Goal: Find contact information: Find contact information

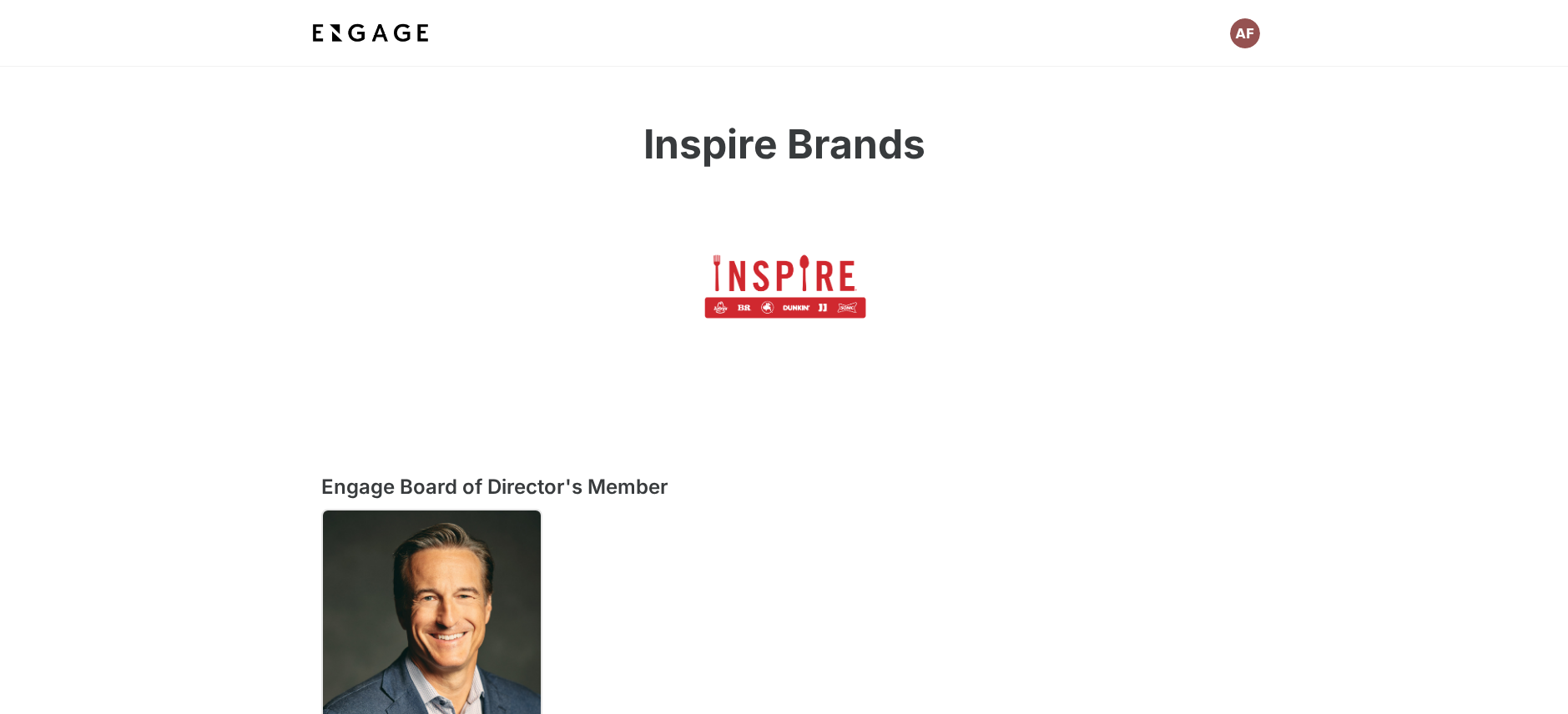
scroll to position [157, 0]
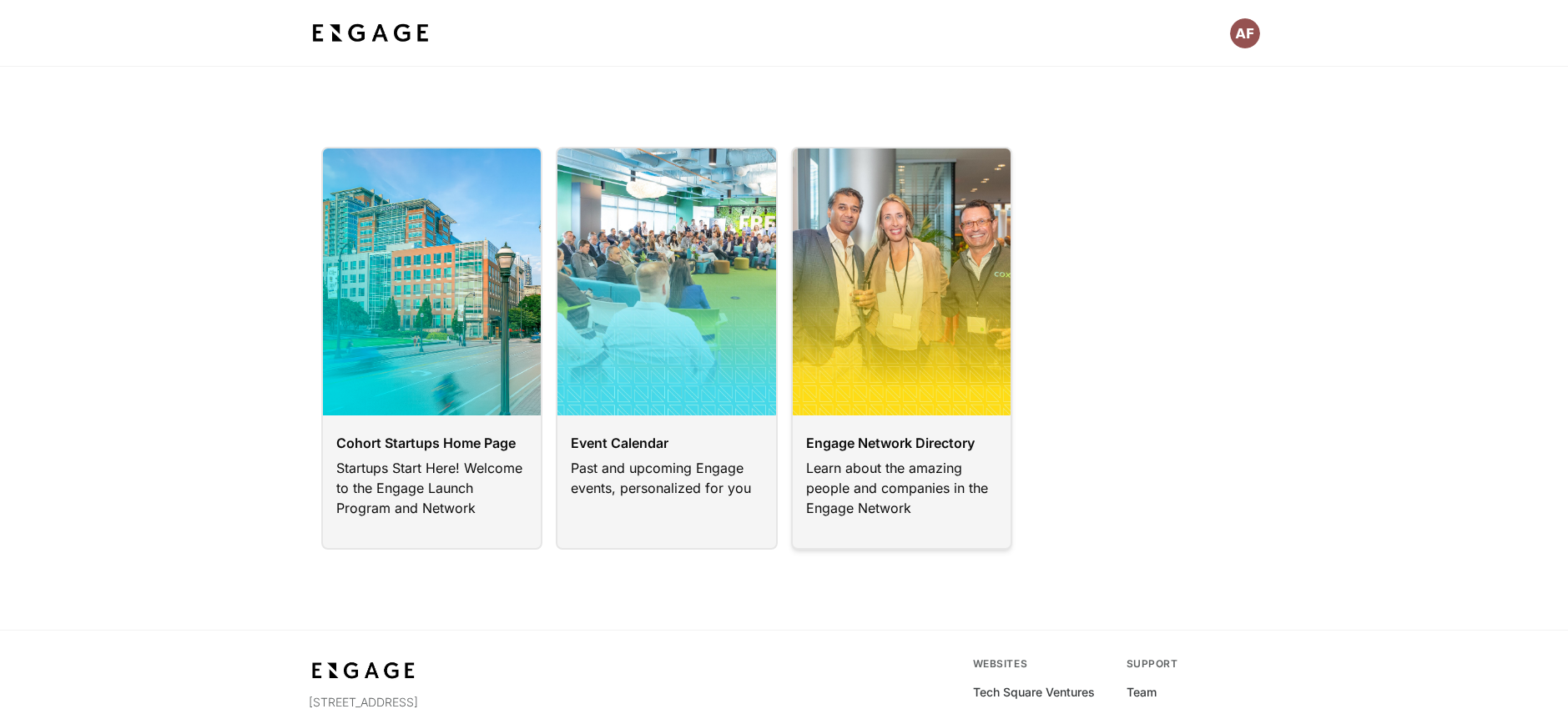
click at [917, 268] on link at bounding box center [902, 348] width 222 height 403
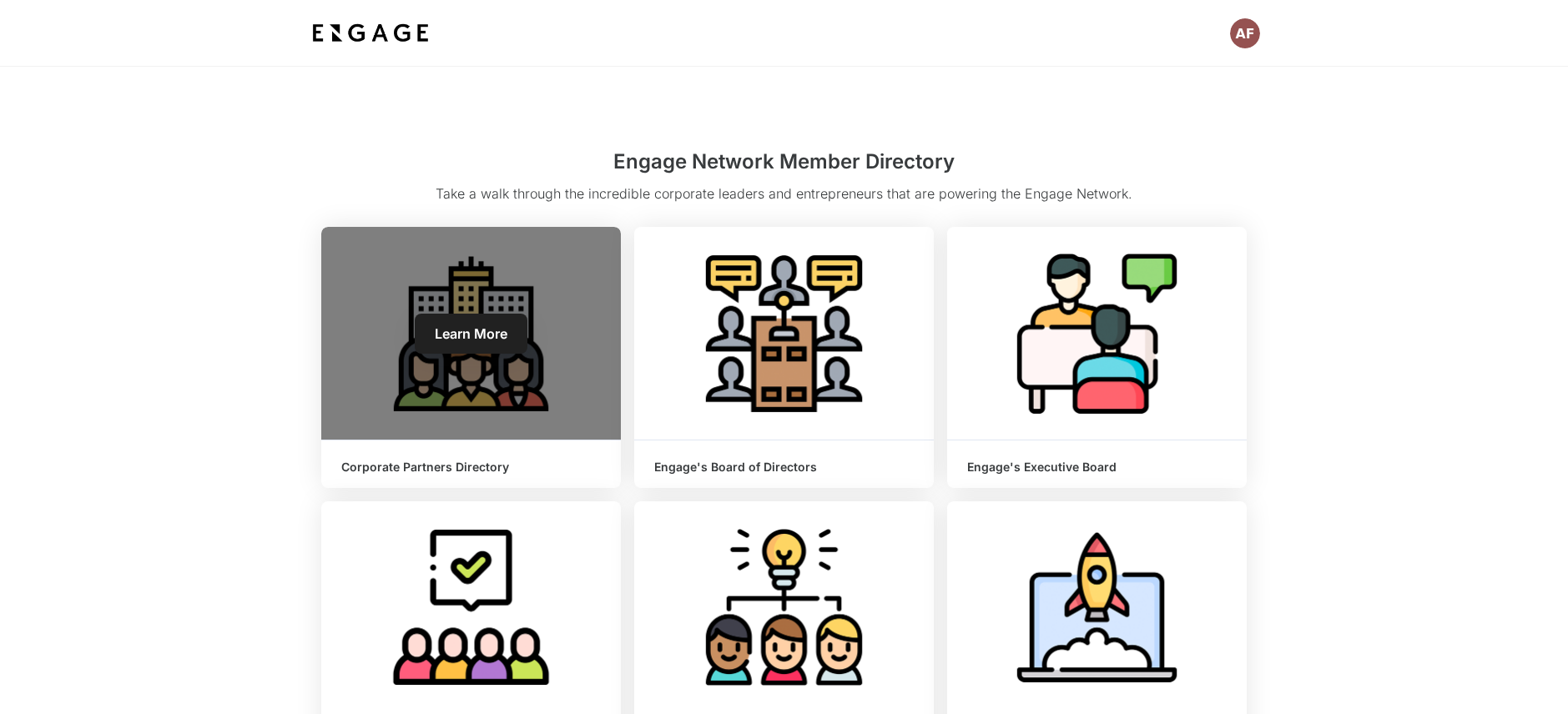
click at [518, 372] on div "Learn More" at bounding box center [471, 333] width 299 height 212
click at [503, 340] on span "Learn More" at bounding box center [471, 333] width 72 height 16
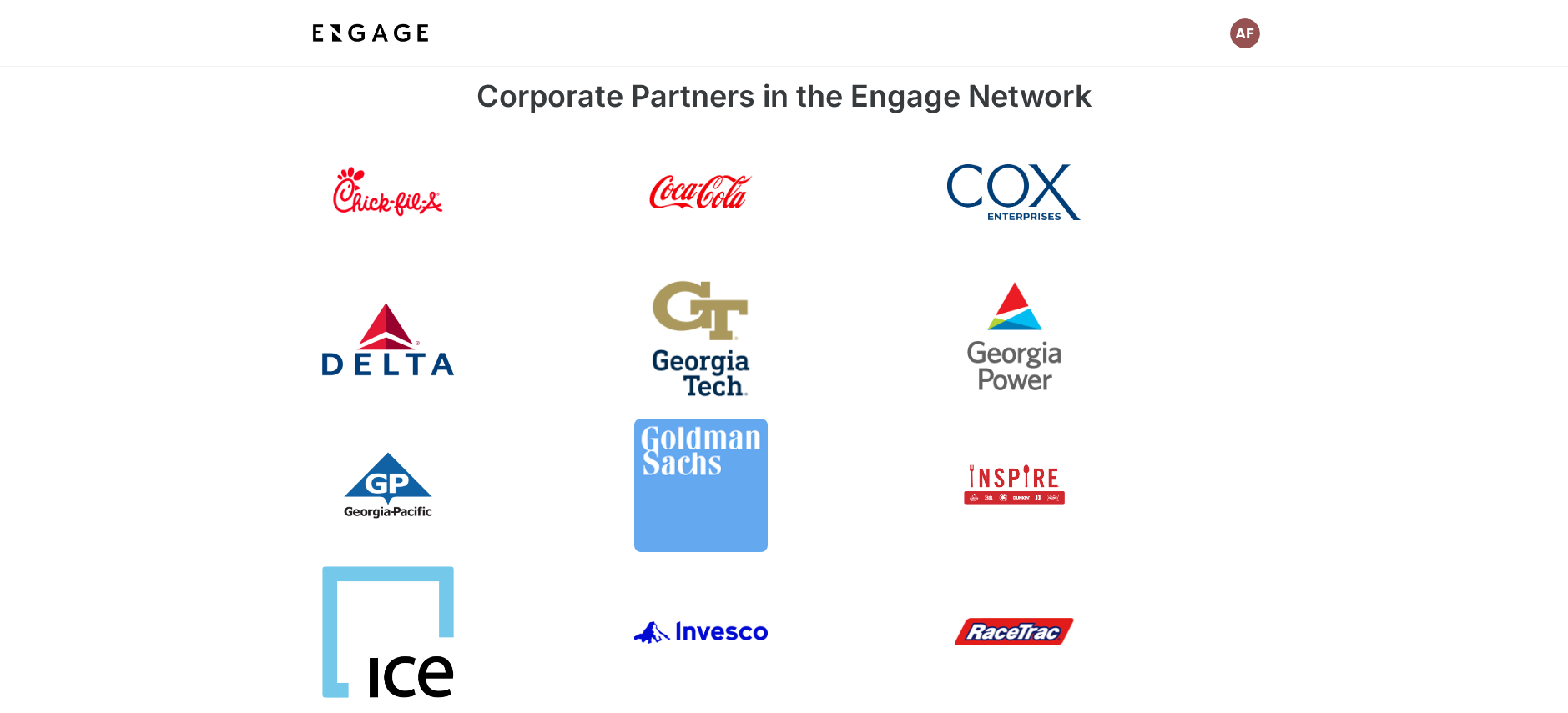
scroll to position [78, 0]
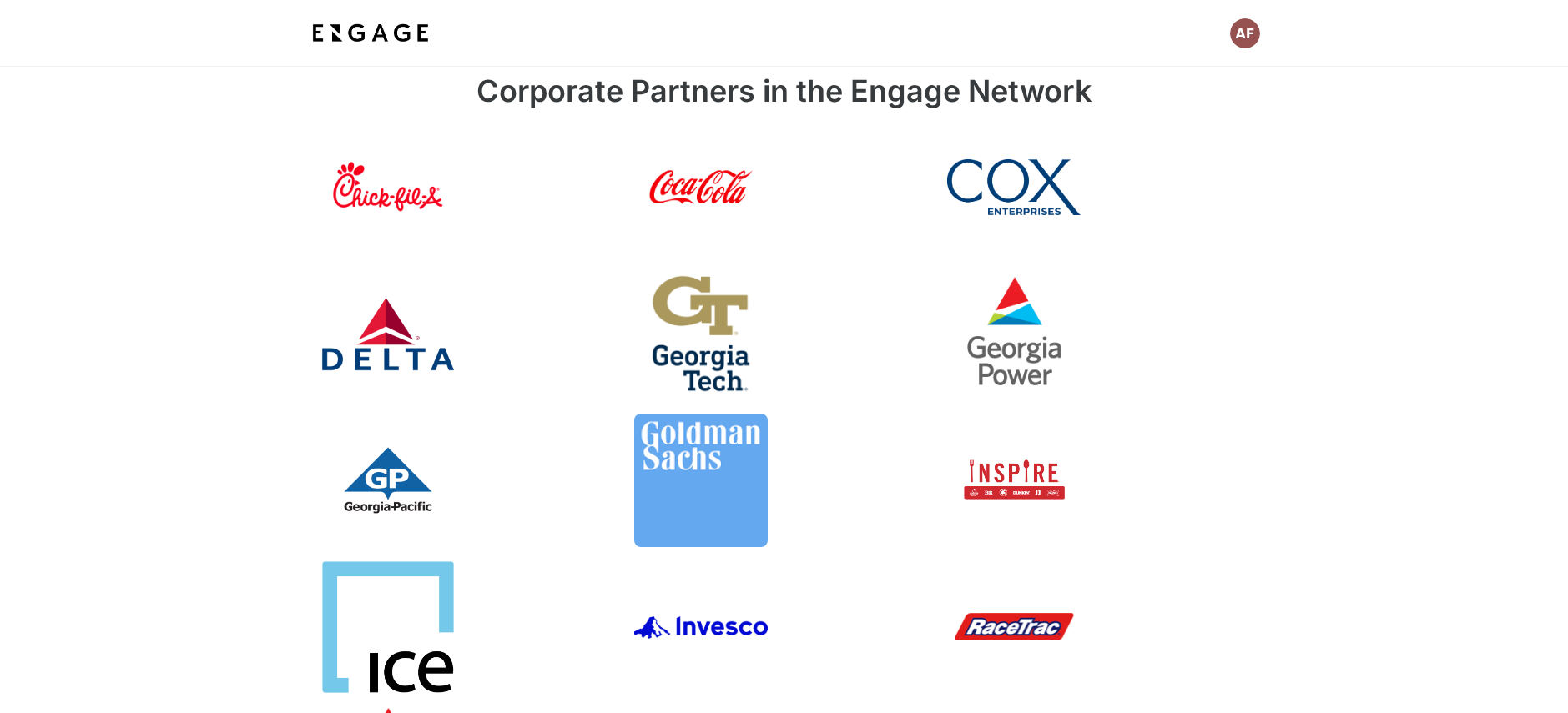
click at [698, 340] on link at bounding box center [784, 333] width 299 height 133
click at [713, 321] on link at bounding box center [784, 333] width 299 height 133
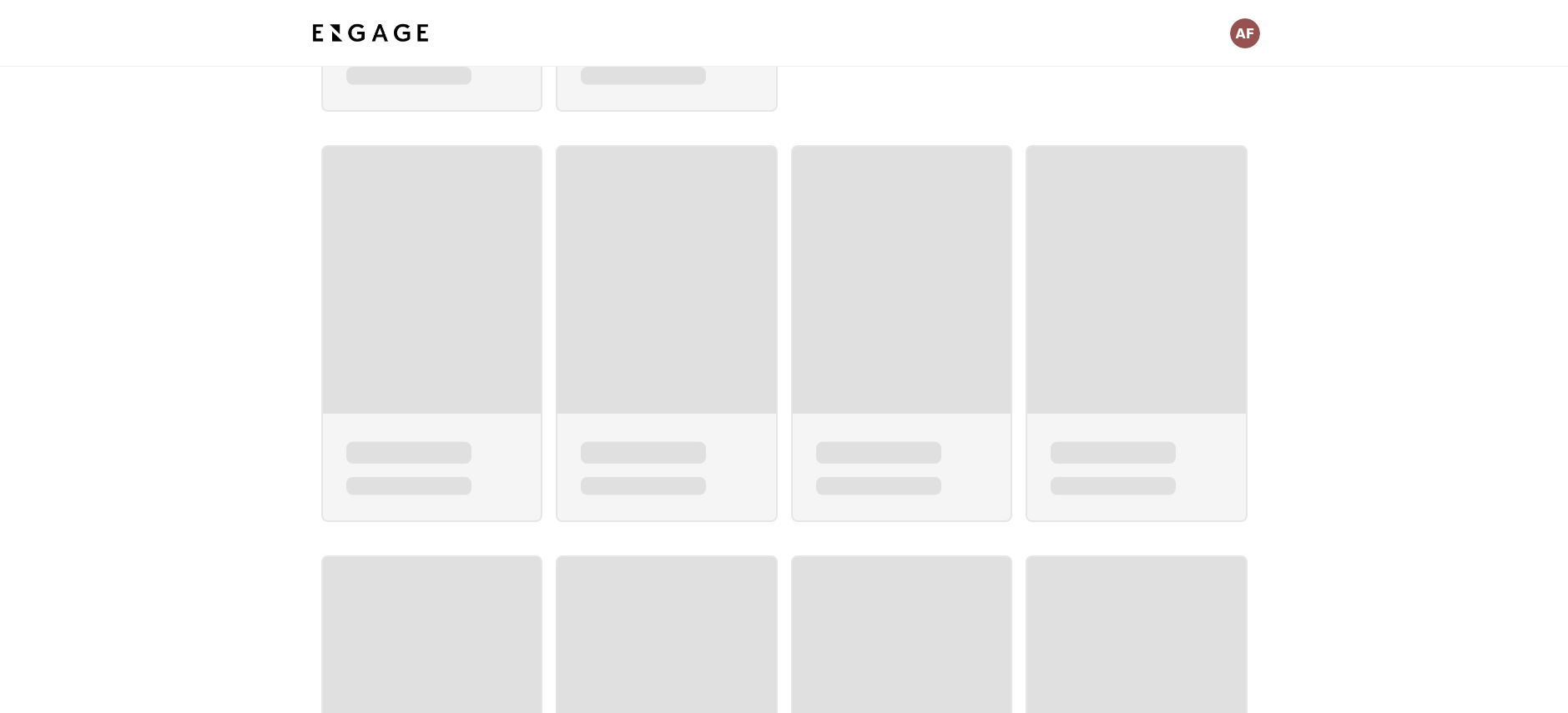
scroll to position [2570, 0]
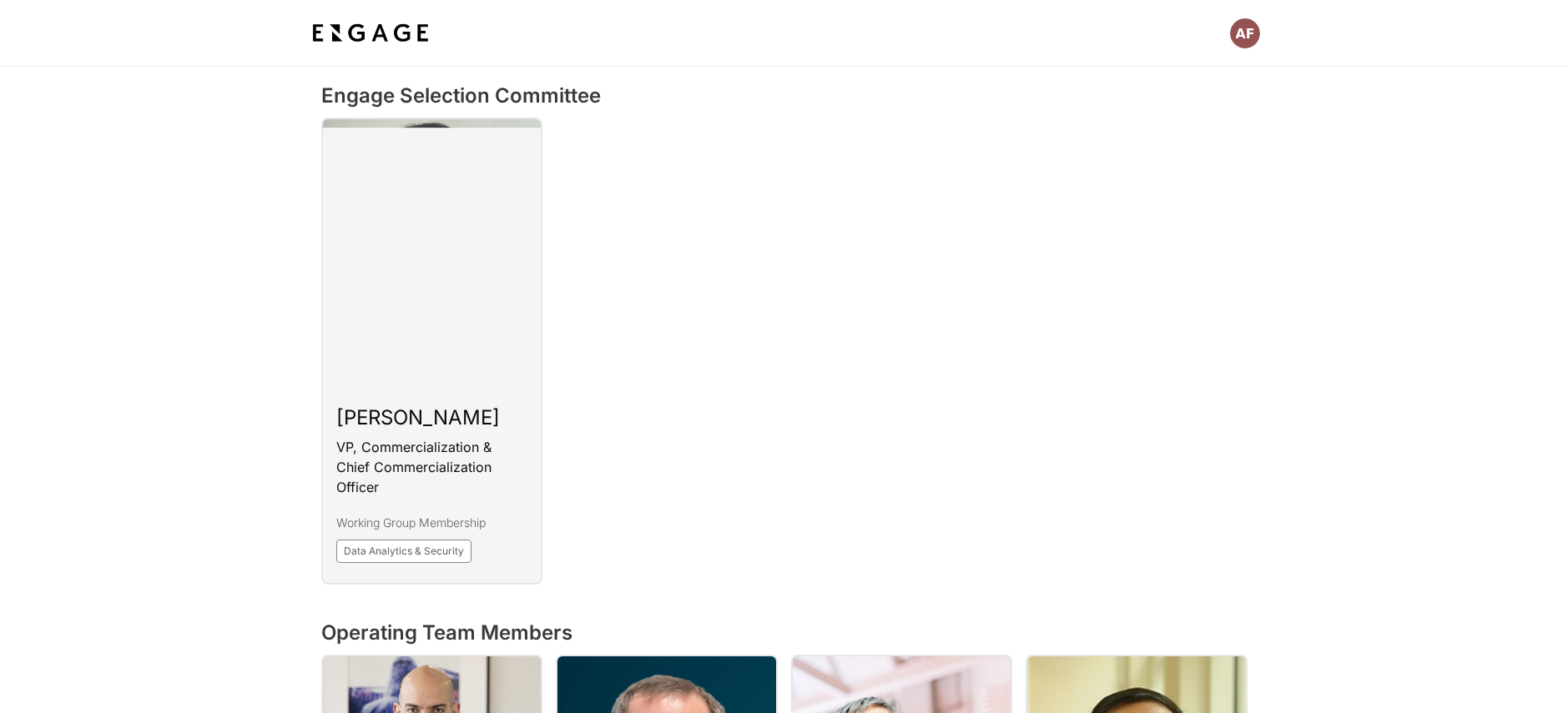
scroll to position [1292, 0]
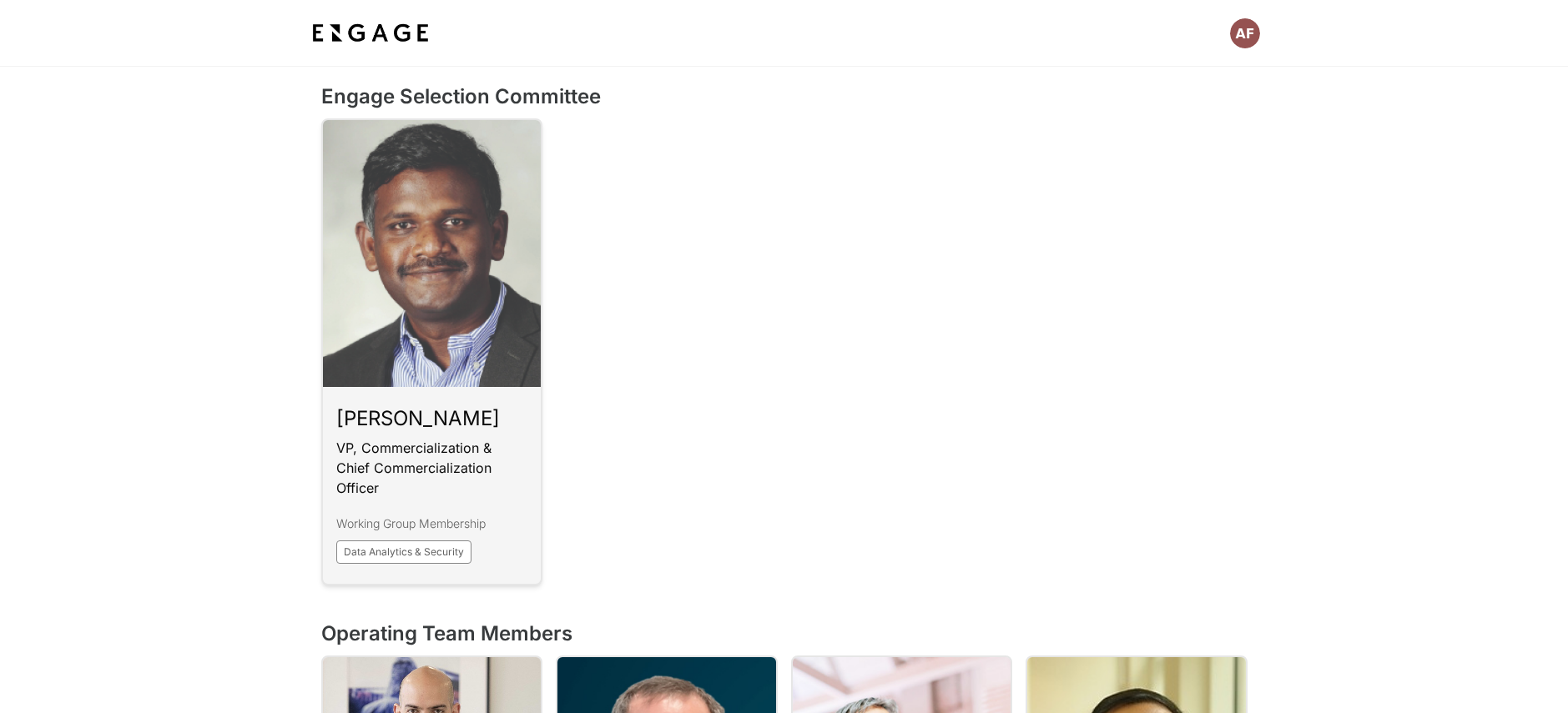
click at [486, 347] on link at bounding box center [432, 352] width 222 height 467
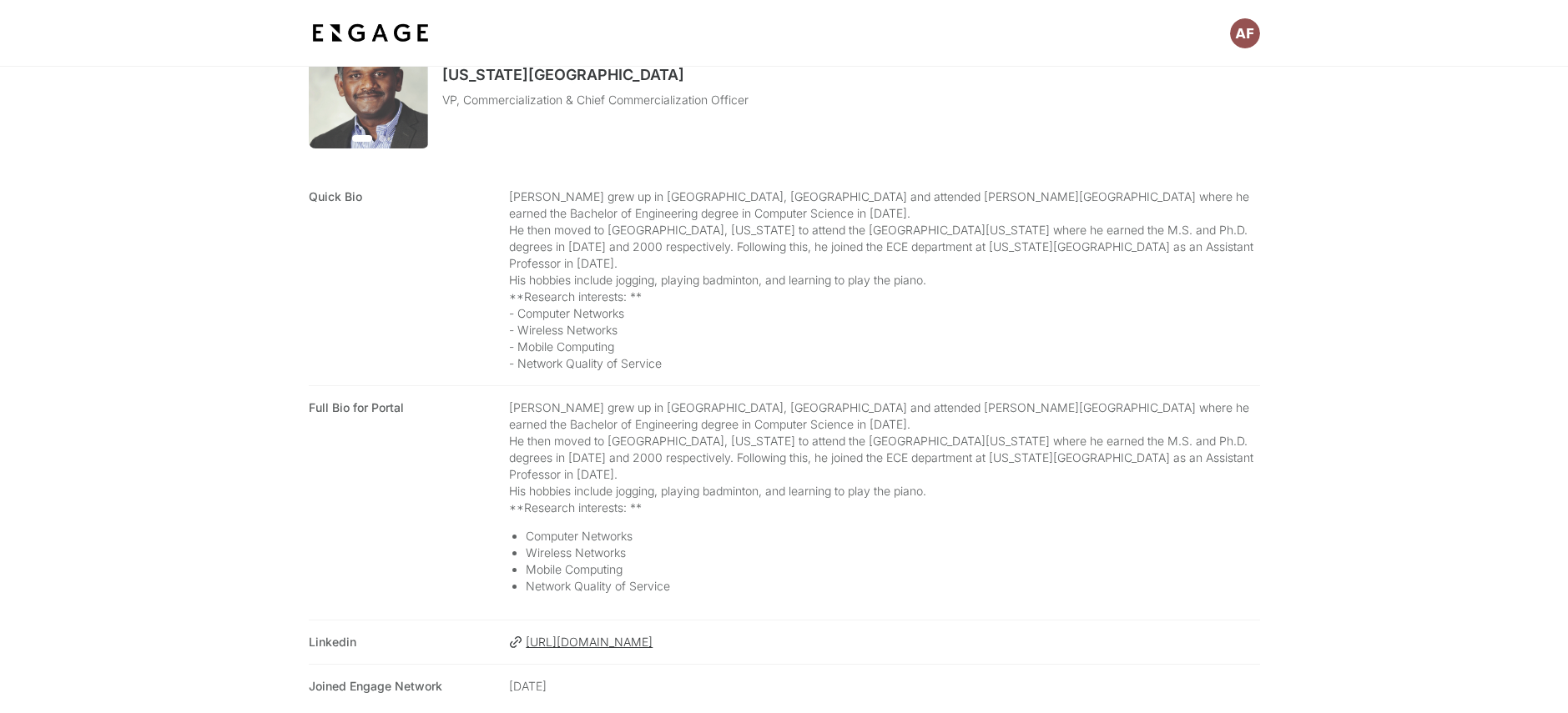
scroll to position [432, 0]
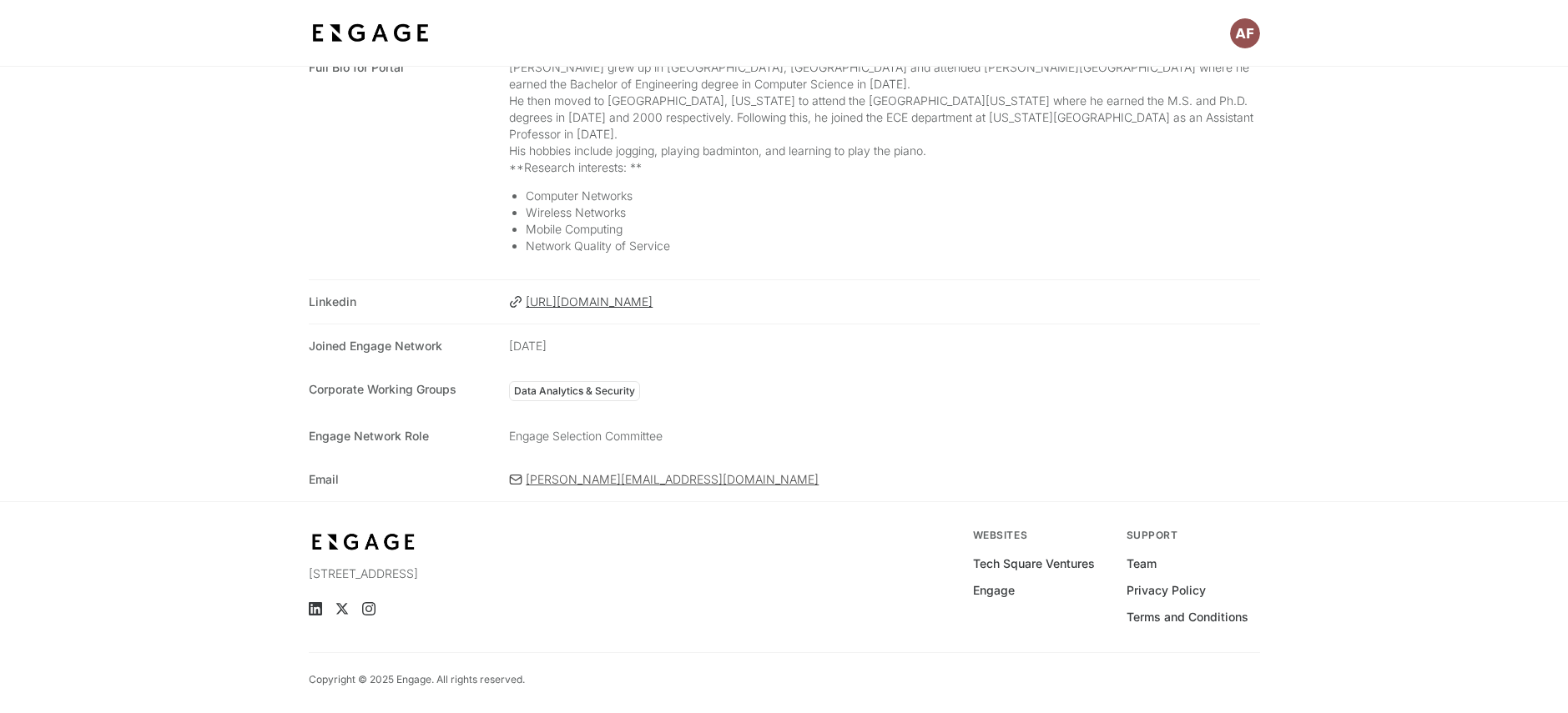
click at [564, 483] on span "[PERSON_NAME][EMAIL_ADDRESS][DOMAIN_NAME]" at bounding box center [892, 479] width 733 height 16
